Goal: Task Accomplishment & Management: Use online tool/utility

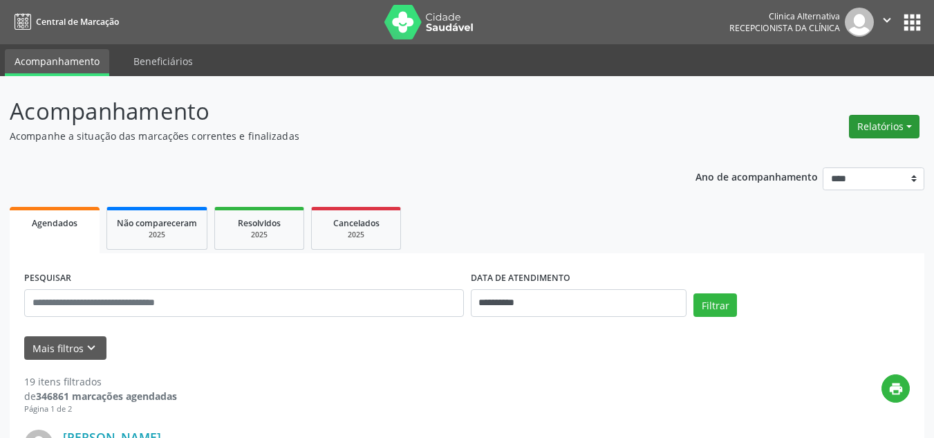
click at [868, 133] on button "Relatórios" at bounding box center [884, 127] width 71 height 24
click at [828, 158] on link "Agendamentos" at bounding box center [845, 156] width 149 height 19
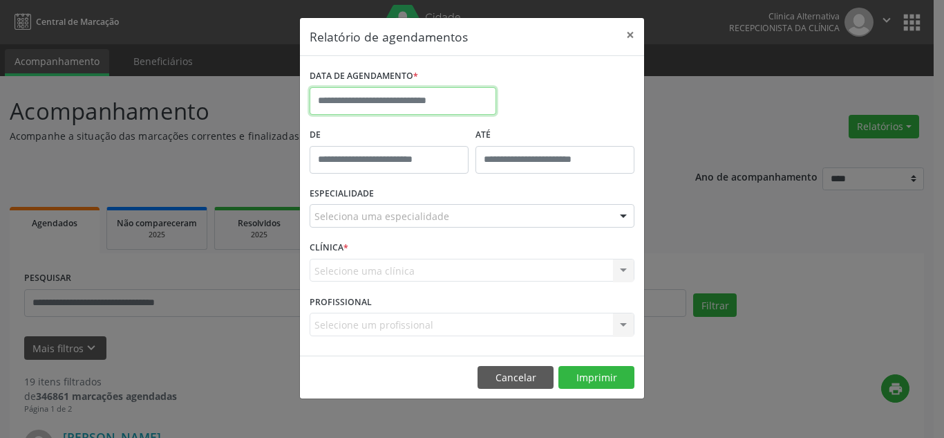
click at [385, 101] on input "text" at bounding box center [403, 101] width 187 height 28
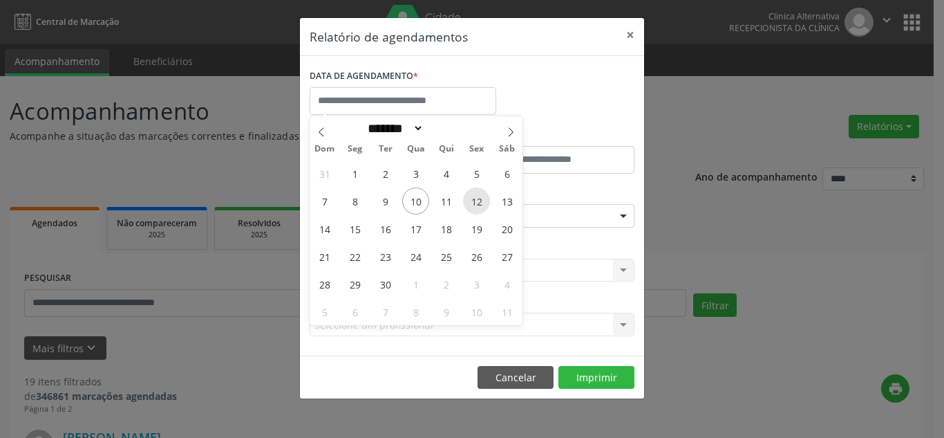
click at [478, 203] on span "12" at bounding box center [476, 200] width 27 height 27
type input "**********"
click at [478, 203] on span "12" at bounding box center [476, 200] width 27 height 27
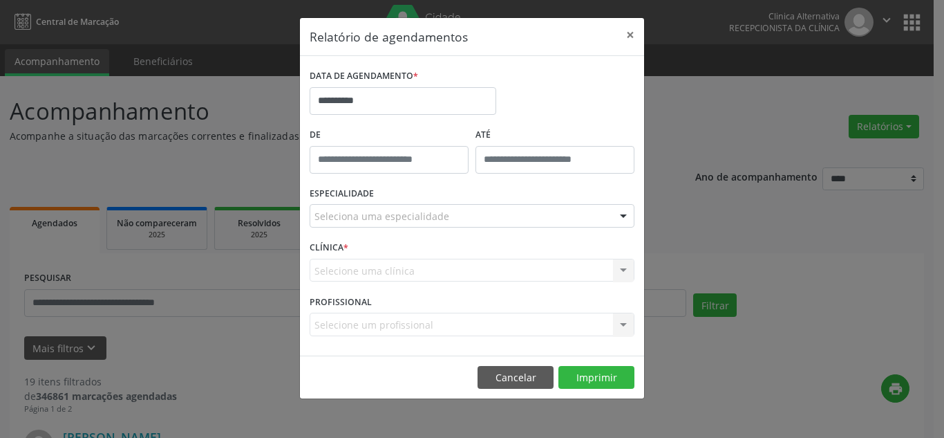
click at [390, 225] on div "Seleciona uma especialidade" at bounding box center [472, 216] width 325 height 24
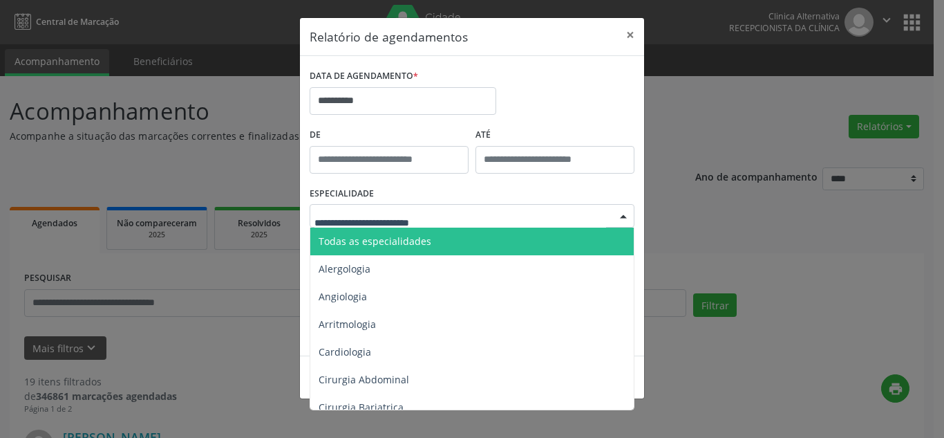
click at [390, 245] on span "Todas as especialidades" at bounding box center [375, 240] width 113 height 13
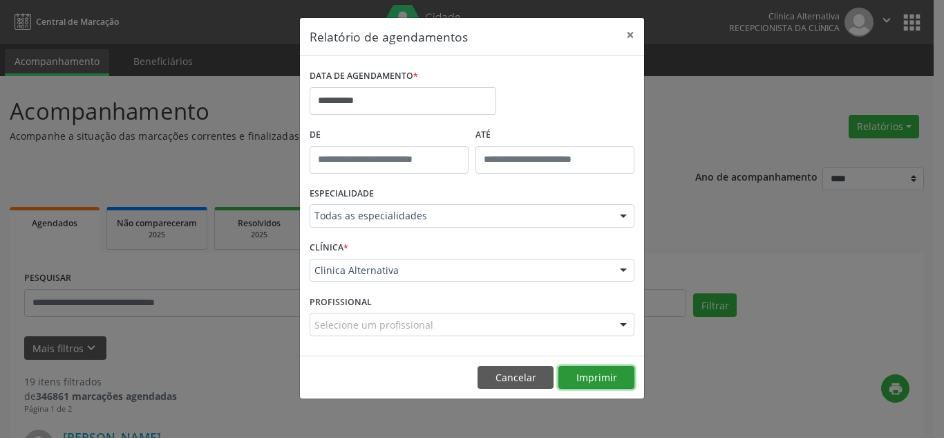
click at [583, 372] on button "Imprimir" at bounding box center [596, 378] width 76 height 24
